Goal: Task Accomplishment & Management: Complete application form

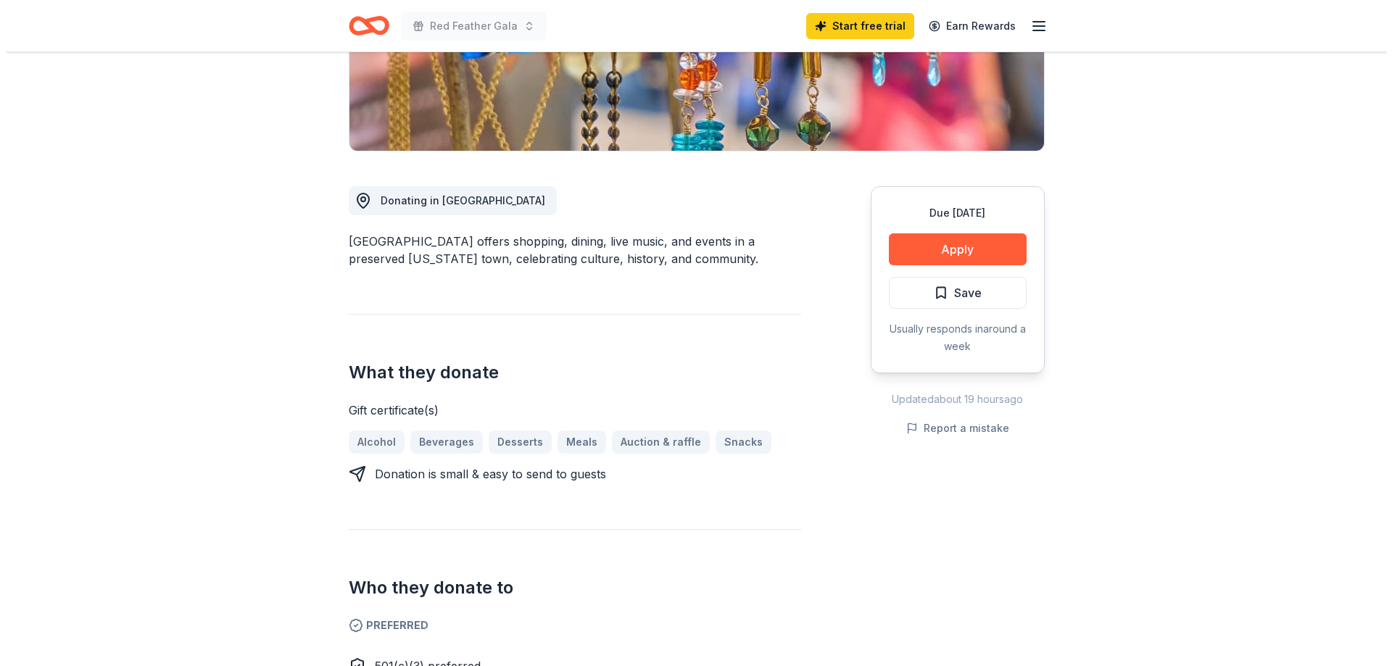
scroll to position [290, 0]
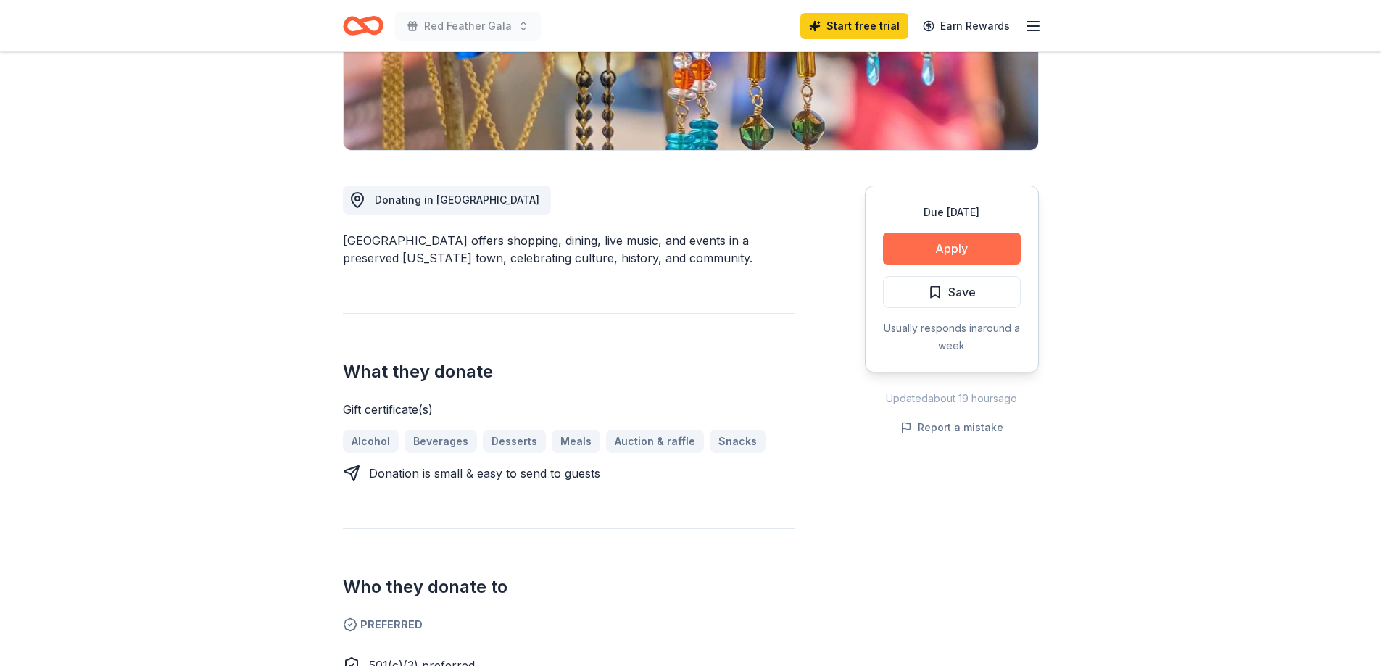
click at [904, 265] on button "Apply" at bounding box center [952, 249] width 138 height 32
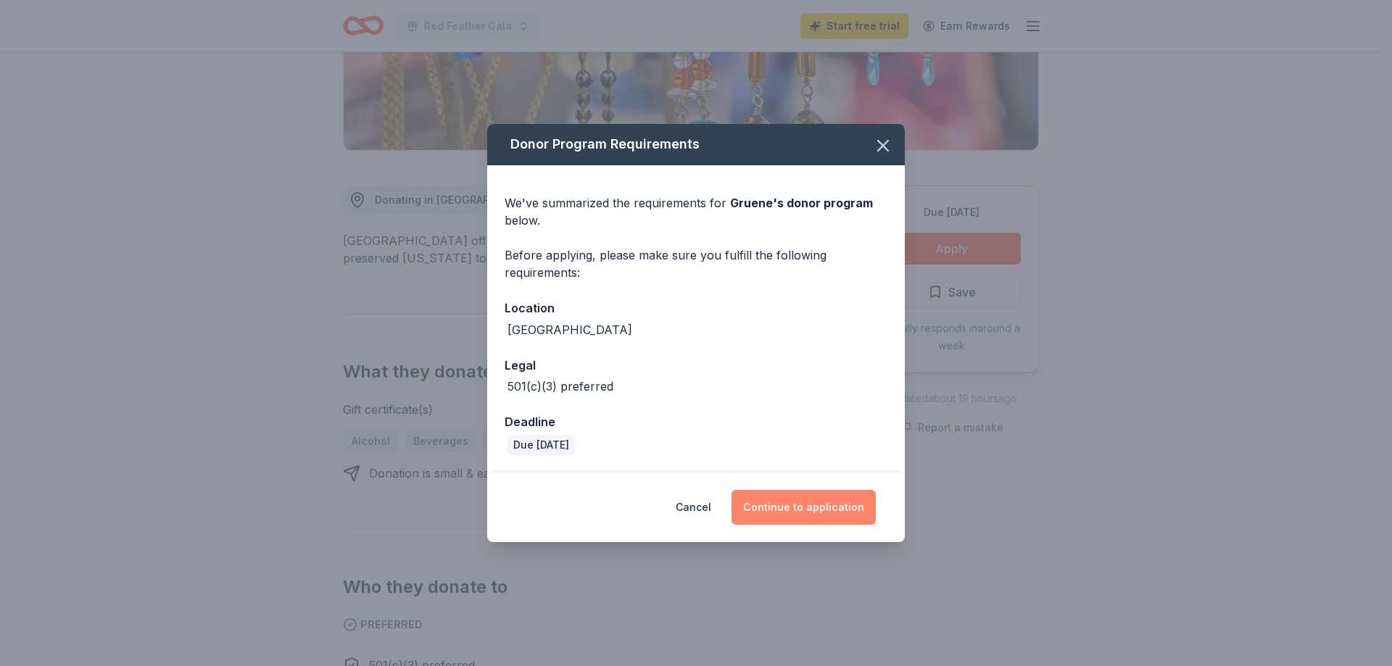
click at [836, 525] on button "Continue to application" at bounding box center [803, 507] width 144 height 35
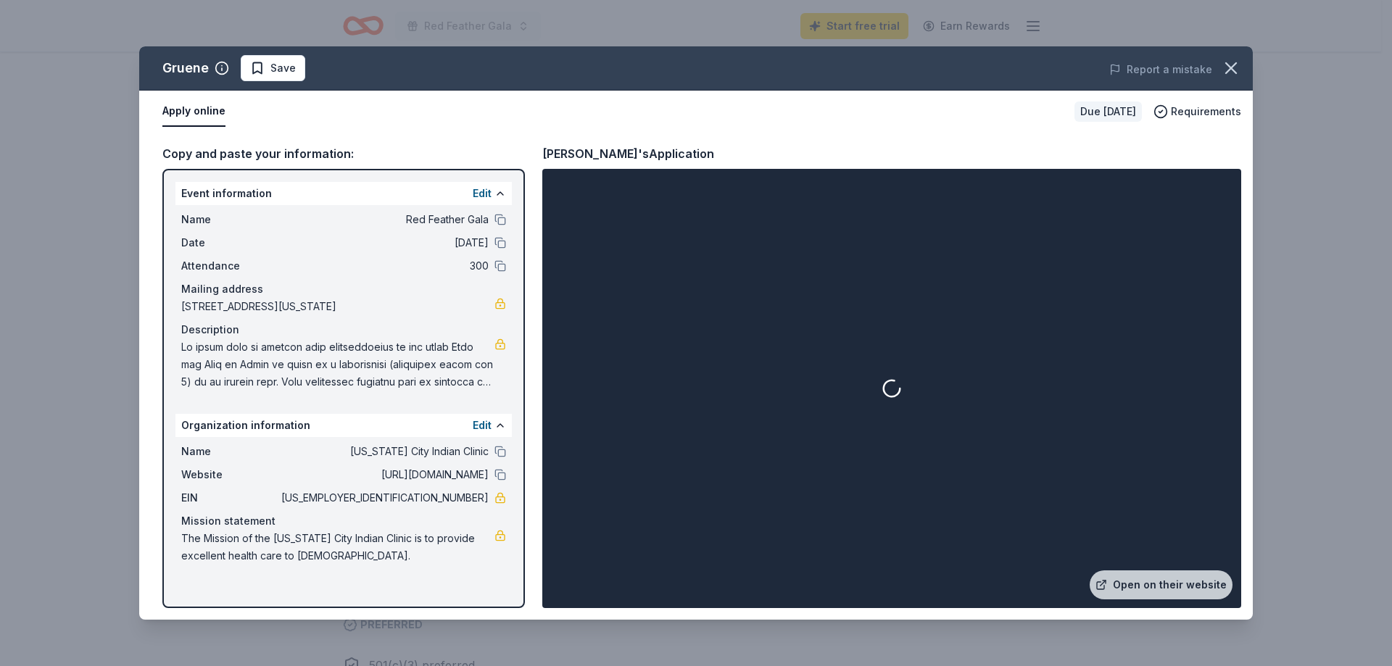
scroll to position [178, 0]
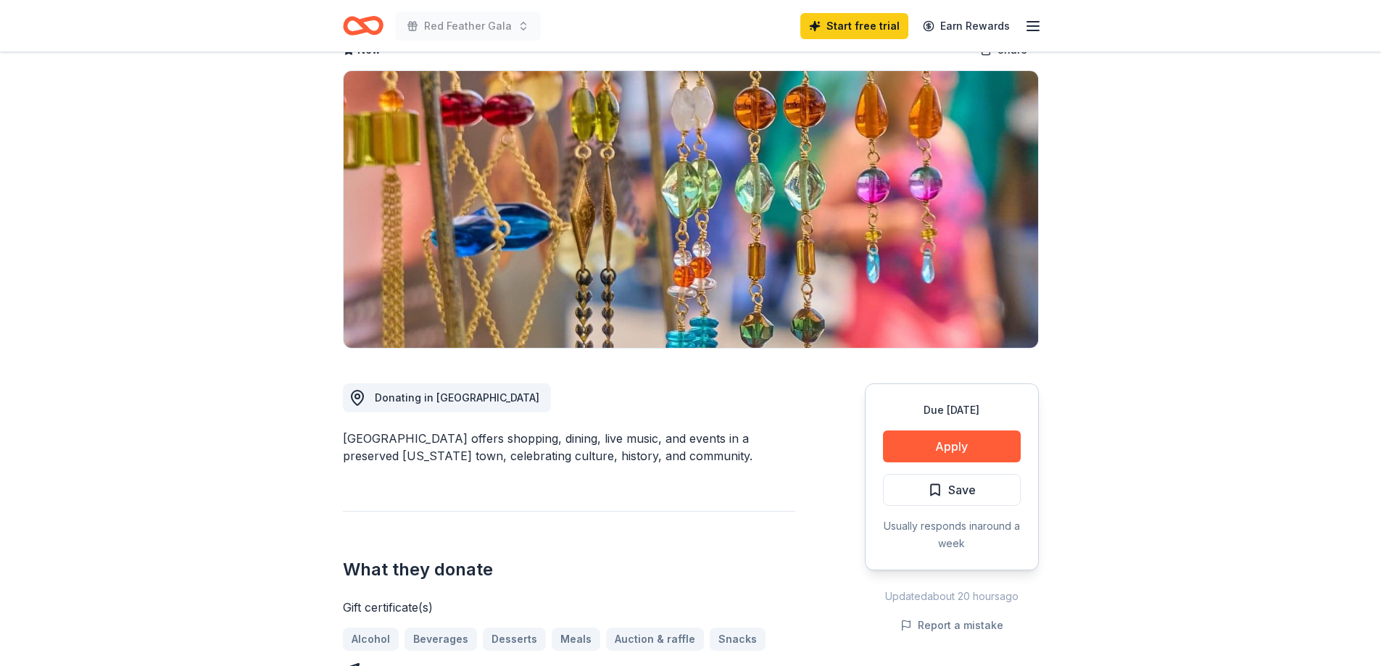
scroll to position [4, 0]
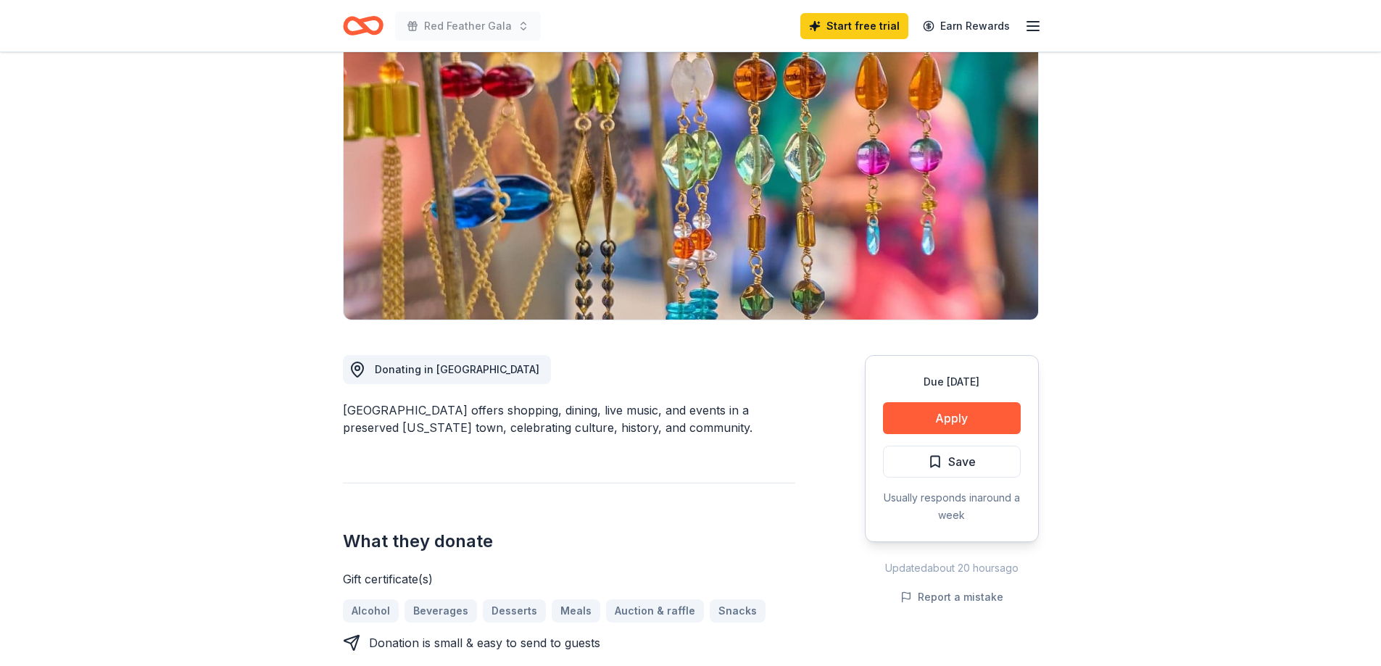
scroll to position [110, 0]
